Goal: Information Seeking & Learning: Learn about a topic

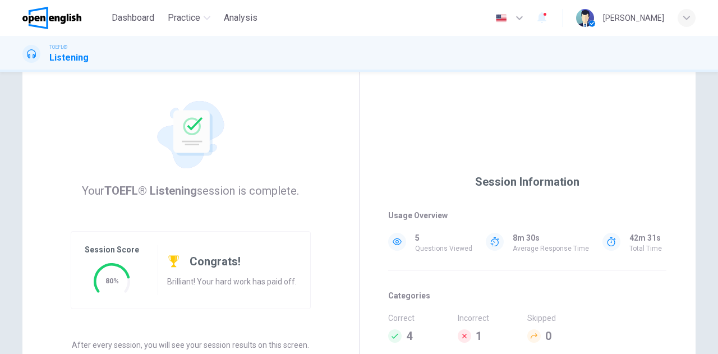
scroll to position [56, 0]
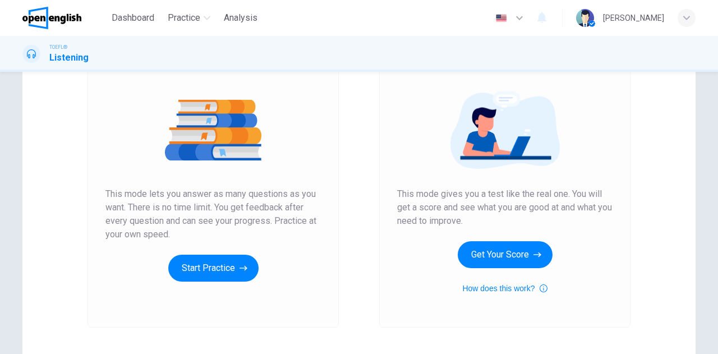
scroll to position [188, 0]
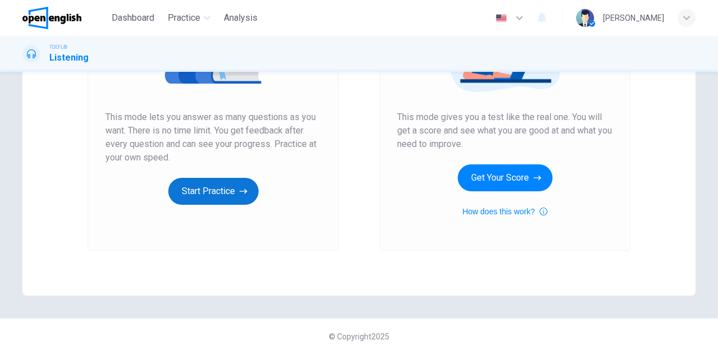
click at [208, 194] on button "Start Practice" at bounding box center [213, 191] width 90 height 27
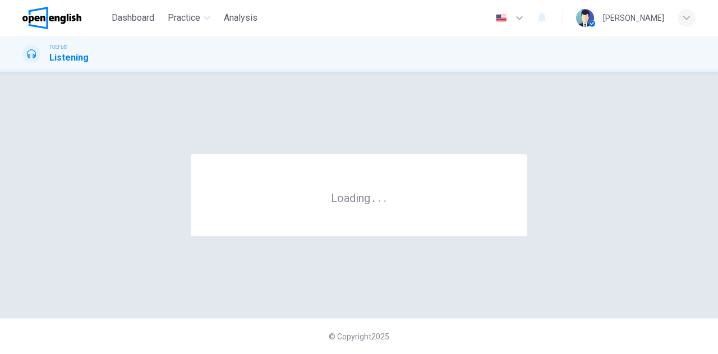
scroll to position [0, 0]
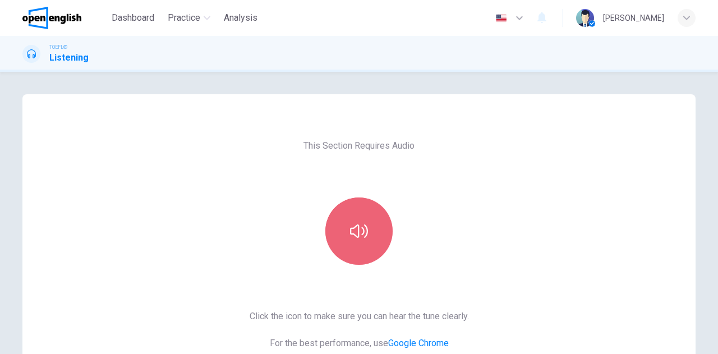
click at [344, 213] on button "button" at bounding box center [358, 230] width 67 height 67
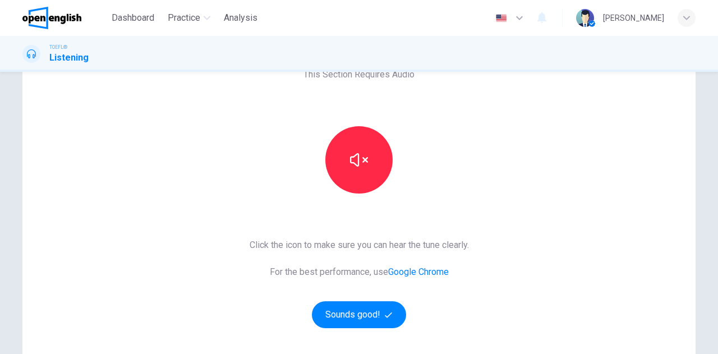
scroll to position [112, 0]
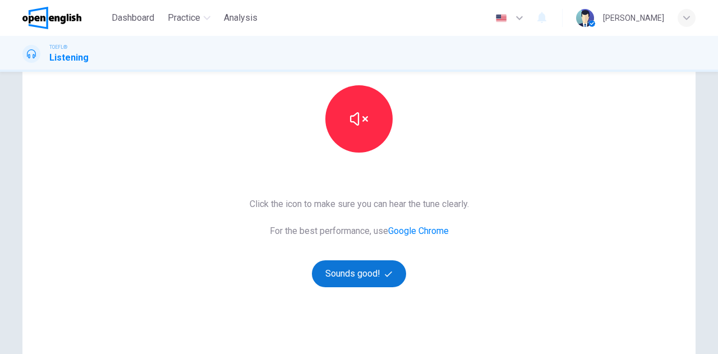
click at [358, 262] on button "Sounds good!" at bounding box center [359, 273] width 94 height 27
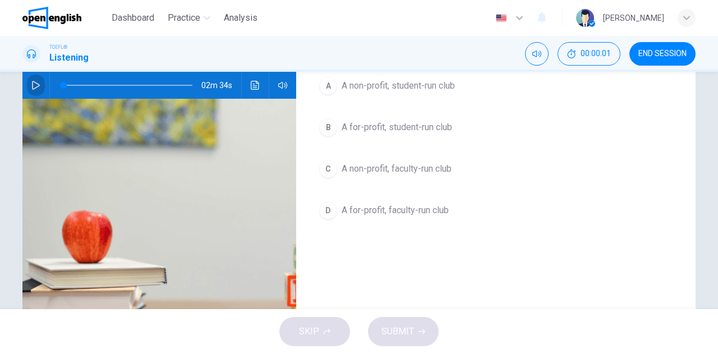
click at [29, 85] on button "button" at bounding box center [36, 85] width 18 height 27
click at [32, 81] on icon "button" at bounding box center [36, 85] width 8 height 9
click at [63, 82] on span at bounding box center [127, 85] width 129 height 16
click at [28, 85] on button "button" at bounding box center [36, 85] width 18 height 27
click at [65, 86] on span at bounding box center [127, 85] width 129 height 16
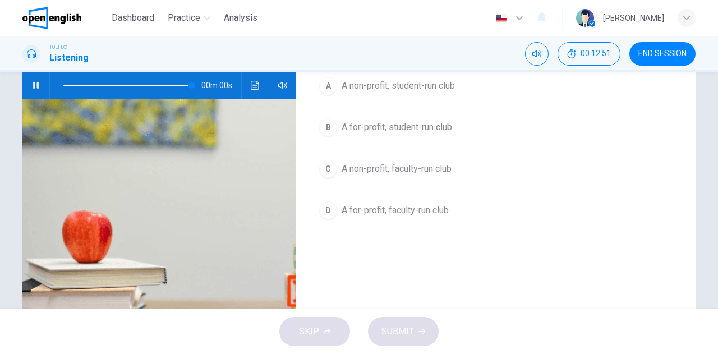
type input "*"
